Goal: Information Seeking & Learning: Learn about a topic

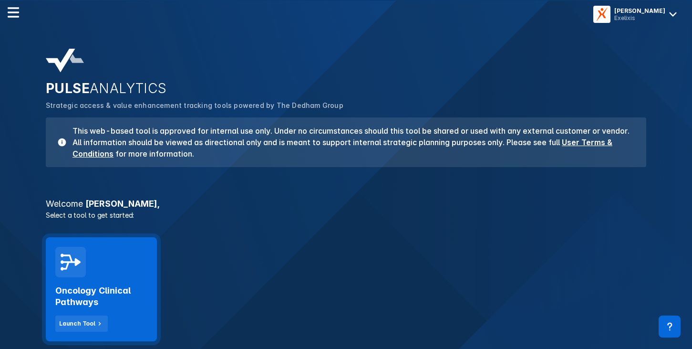
click at [85, 280] on div "Oncology Clinical Pathways Launch Tool" at bounding box center [101, 304] width 92 height 54
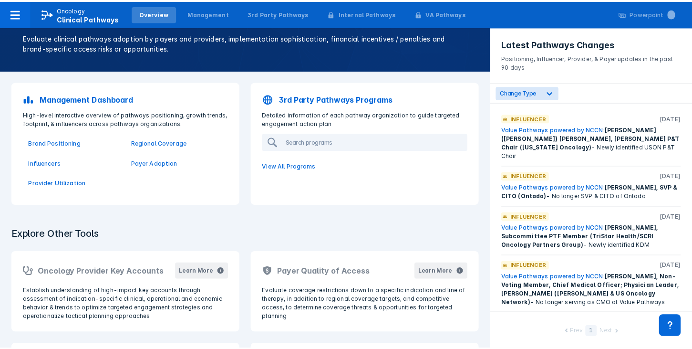
scroll to position [60, 0]
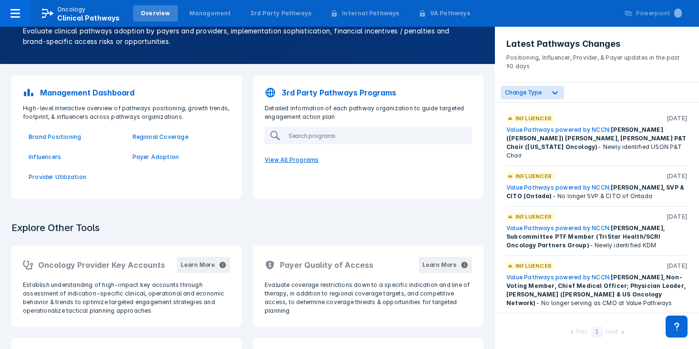
click at [281, 160] on p "View All Programs" at bounding box center [368, 160] width 219 height 20
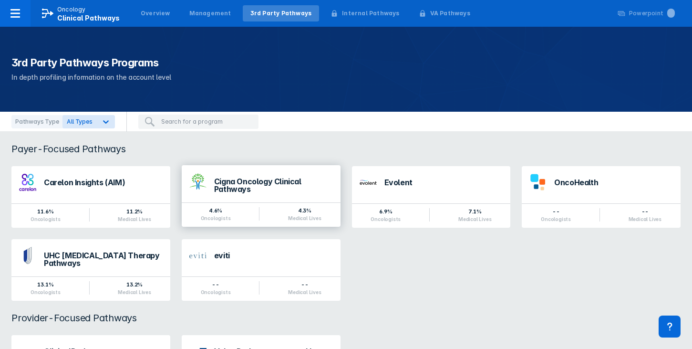
click at [277, 184] on div "Cigna Oncology Clinical Pathways" at bounding box center [273, 184] width 119 height 15
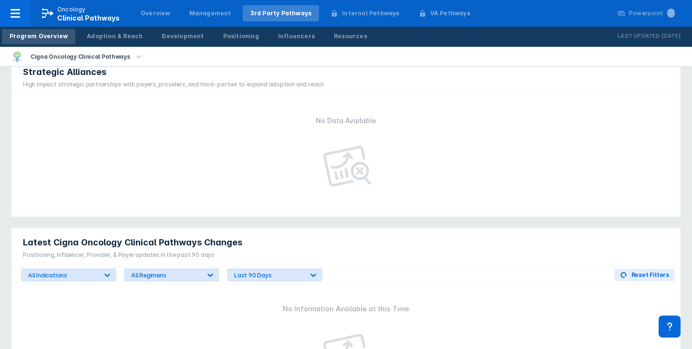
scroll to position [550, 0]
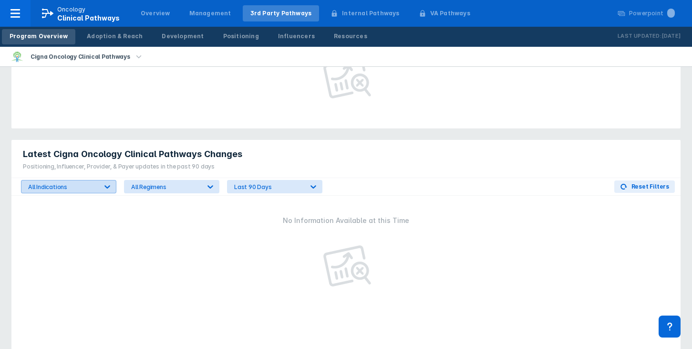
click at [106, 182] on icon at bounding box center [108, 187] width 10 height 10
click at [259, 228] on div "No Information Available at this Time" at bounding box center [345, 326] width 669 height 261
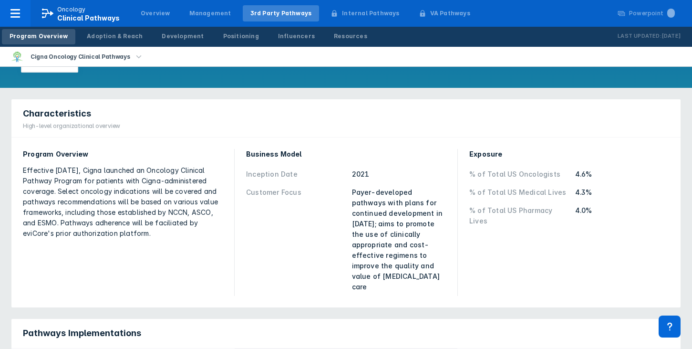
scroll to position [0, 0]
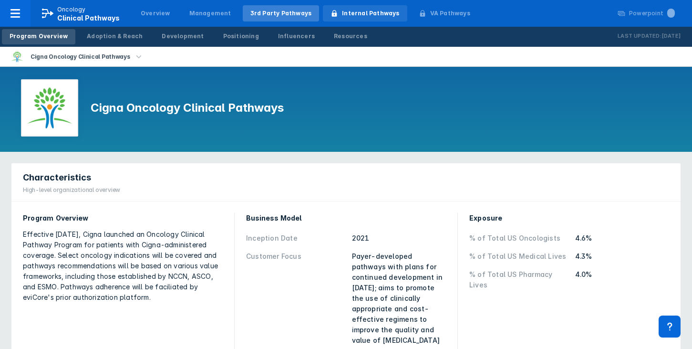
click at [364, 13] on div "Internal Pathways" at bounding box center [370, 13] width 57 height 9
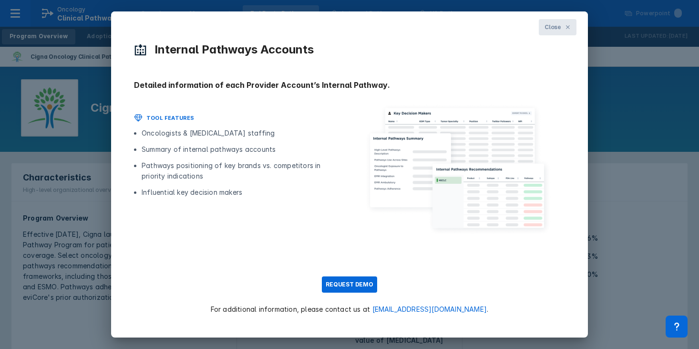
click at [555, 29] on span "Close" at bounding box center [553, 27] width 17 height 9
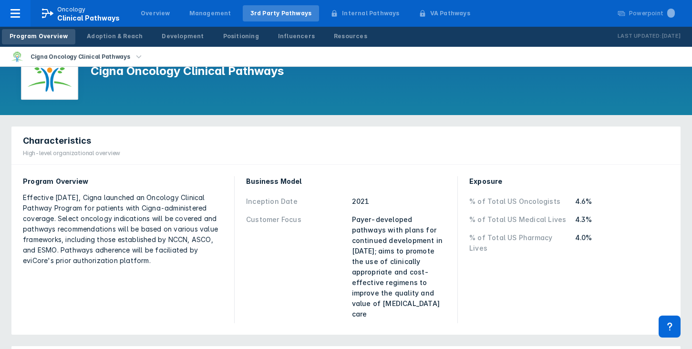
scroll to position [38, 0]
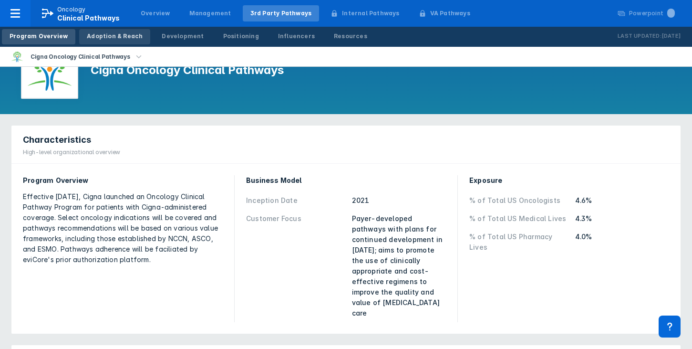
click at [119, 39] on div "Adoption & Reach" at bounding box center [115, 36] width 56 height 9
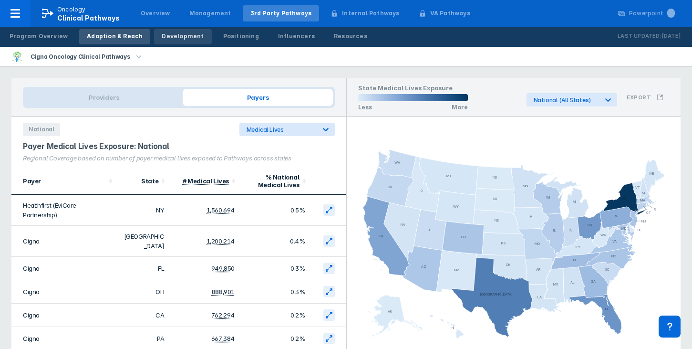
click at [179, 39] on div "Development" at bounding box center [183, 36] width 42 height 9
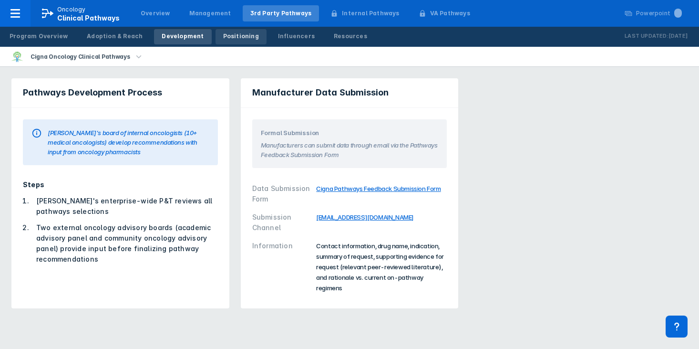
click at [238, 36] on div "Positioning" at bounding box center [241, 36] width 36 height 9
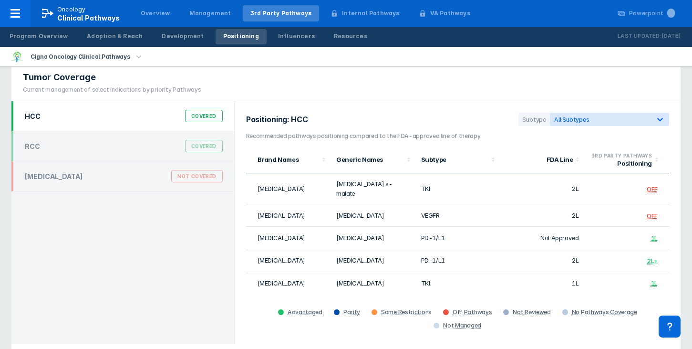
scroll to position [50, 0]
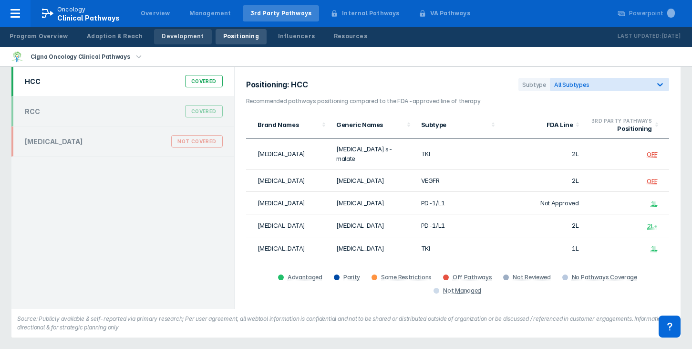
click at [179, 37] on div "Development" at bounding box center [183, 36] width 42 height 9
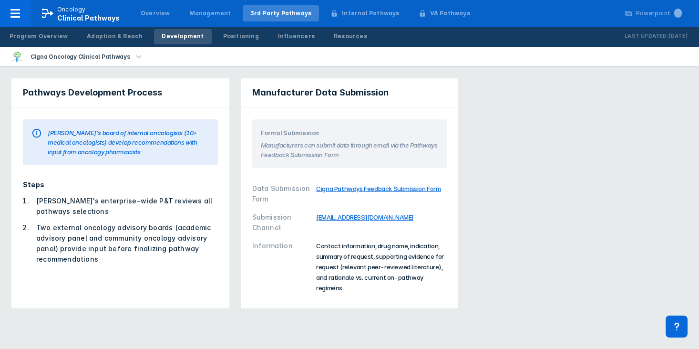
click at [345, 186] on link "Cigna Pathways Feedback Submission Form" at bounding box center [378, 189] width 124 height 8
click at [225, 41] on link "Positioning" at bounding box center [241, 36] width 51 height 15
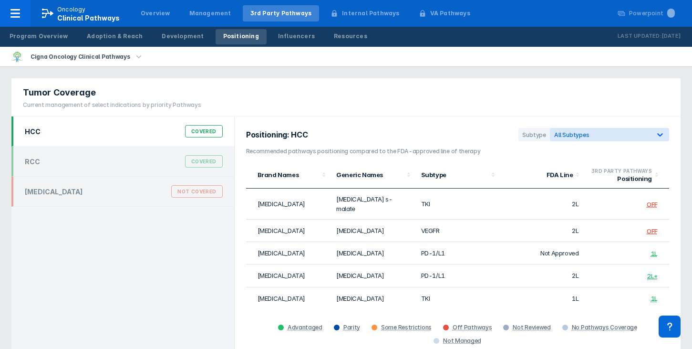
click at [211, 134] on div "Covered" at bounding box center [204, 131] width 38 height 12
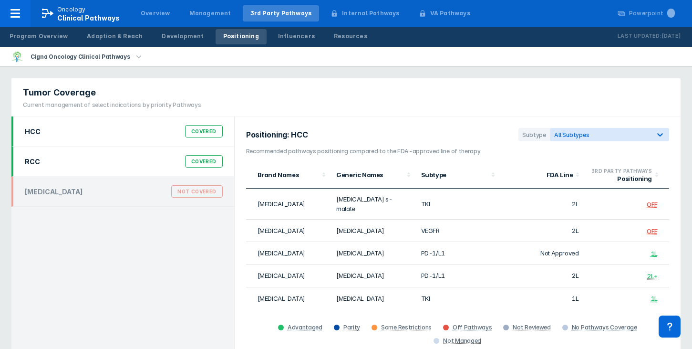
click at [212, 159] on div "Covered" at bounding box center [204, 161] width 38 height 12
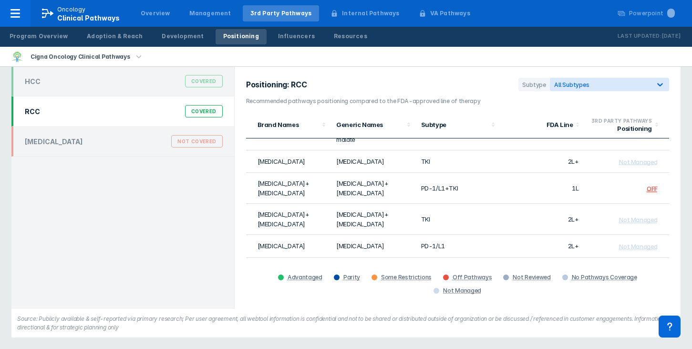
scroll to position [25, 0]
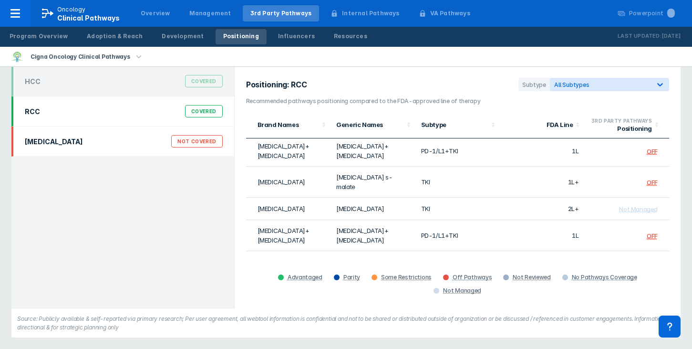
click at [206, 144] on div "Not Covered" at bounding box center [196, 141] width 51 height 12
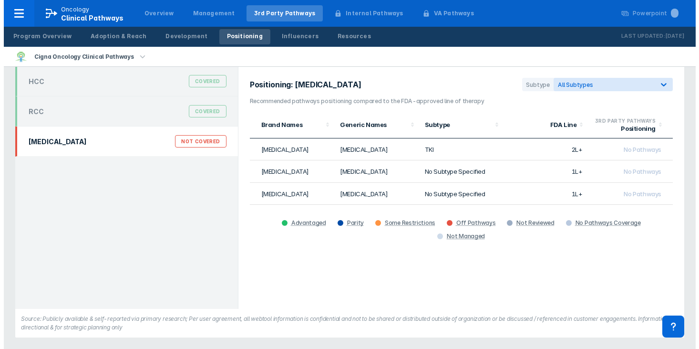
scroll to position [0, 0]
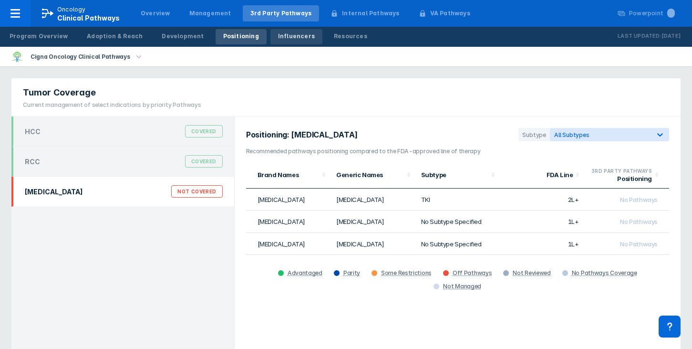
click at [287, 38] on div "Influencers" at bounding box center [296, 36] width 37 height 9
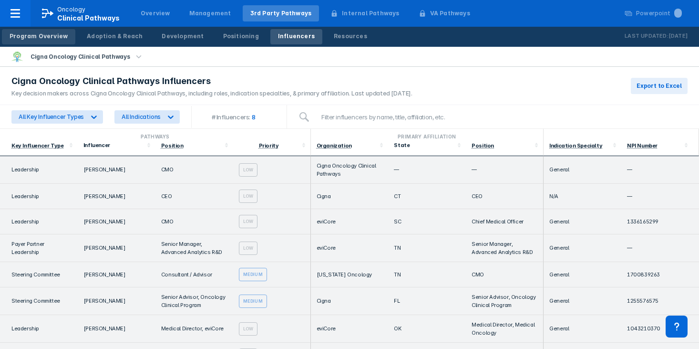
click at [27, 37] on div "Program Overview" at bounding box center [39, 36] width 58 height 9
